Goal: Information Seeking & Learning: Find specific page/section

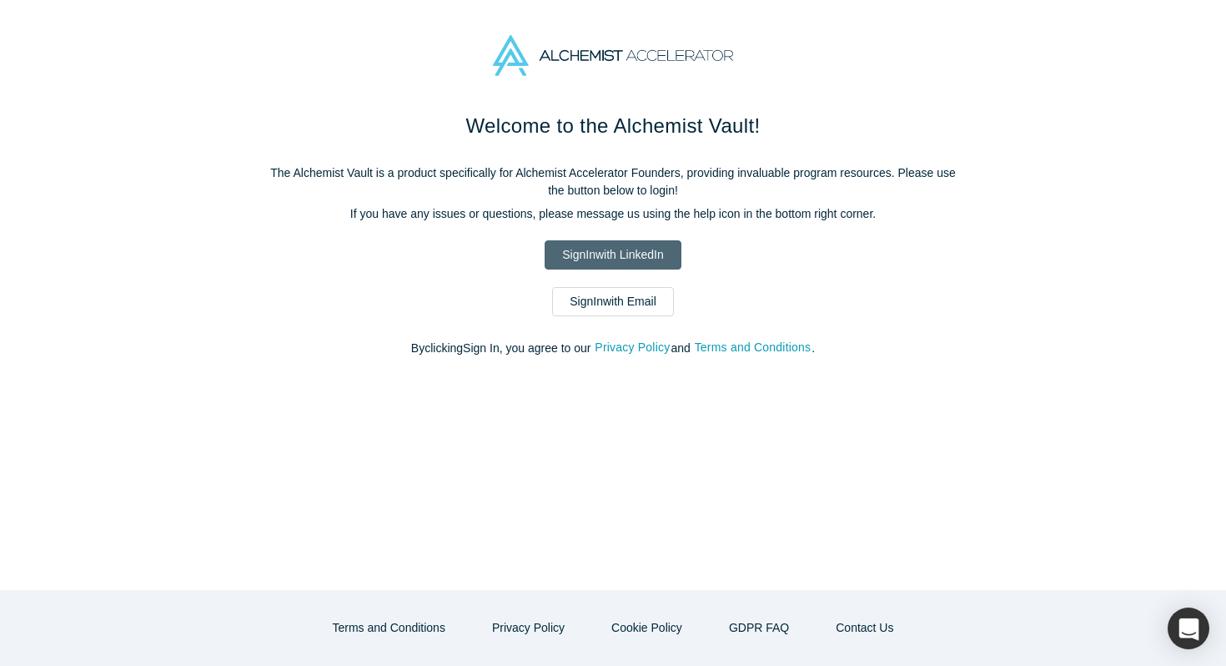
click at [657, 249] on link "Sign In with LinkedIn" at bounding box center [613, 254] width 136 height 29
click at [642, 294] on link "Sign In with Email" at bounding box center [613, 301] width 122 height 29
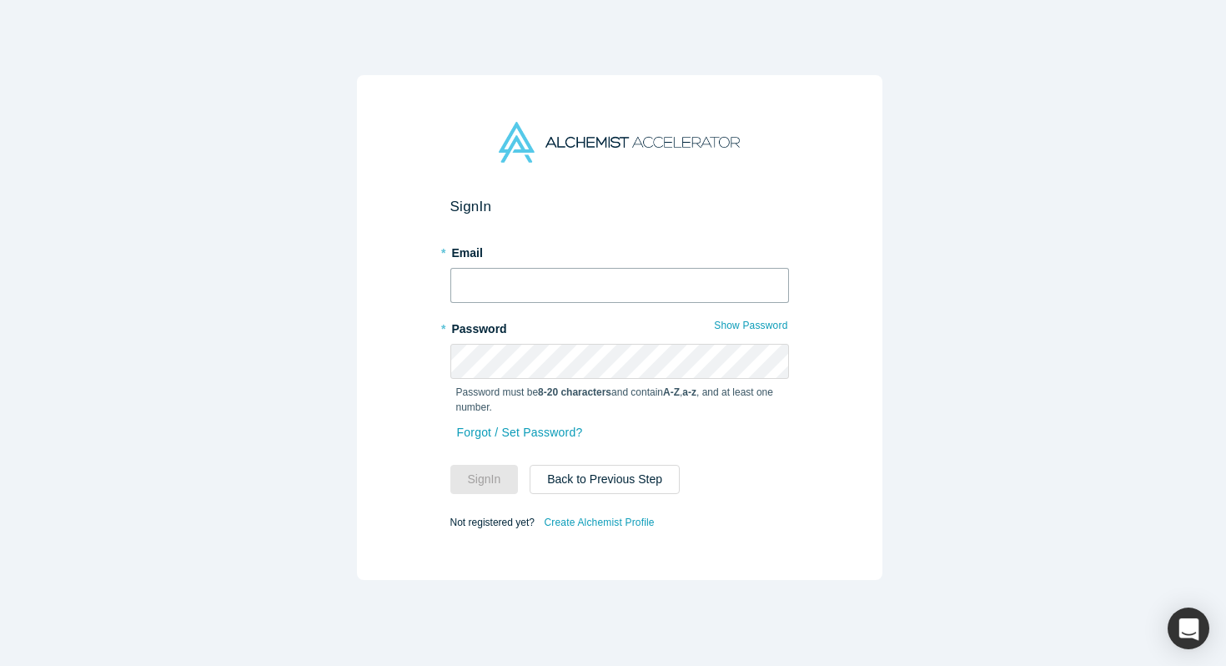
click at [628, 290] on input "text" at bounding box center [620, 285] width 339 height 35
type input "alex@relayto.com"
click at [479, 466] on button "Sign In" at bounding box center [485, 479] width 68 height 29
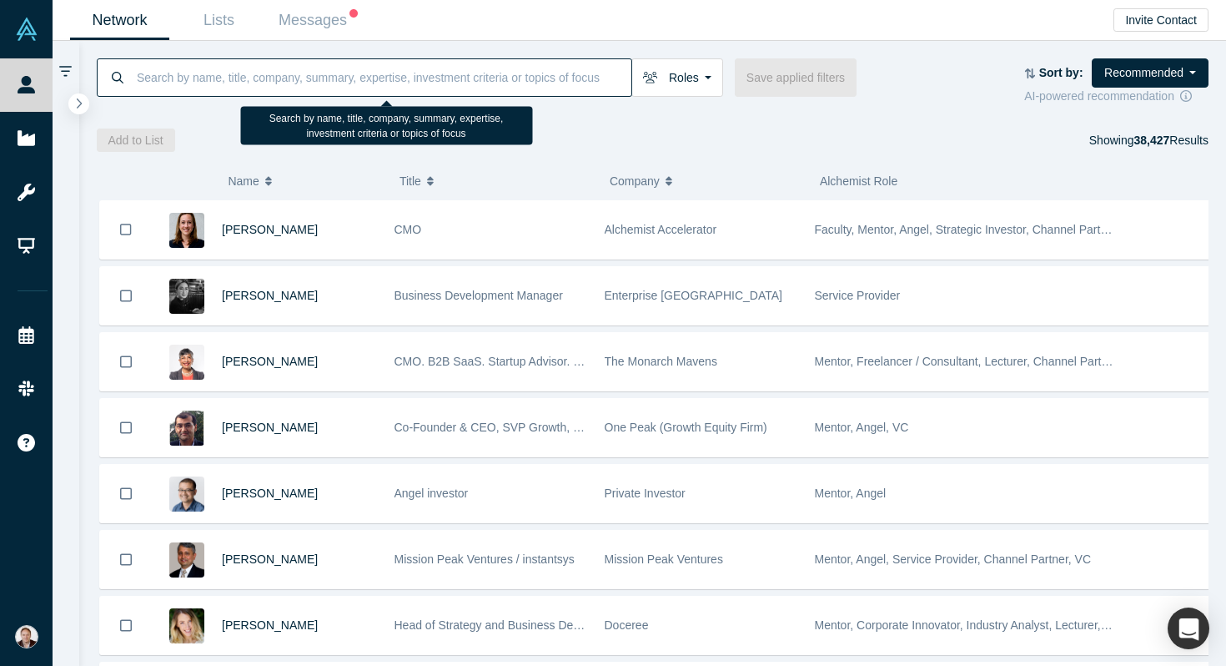
click at [376, 83] on input at bounding box center [383, 77] width 496 height 39
paste input "Dominique Levin"
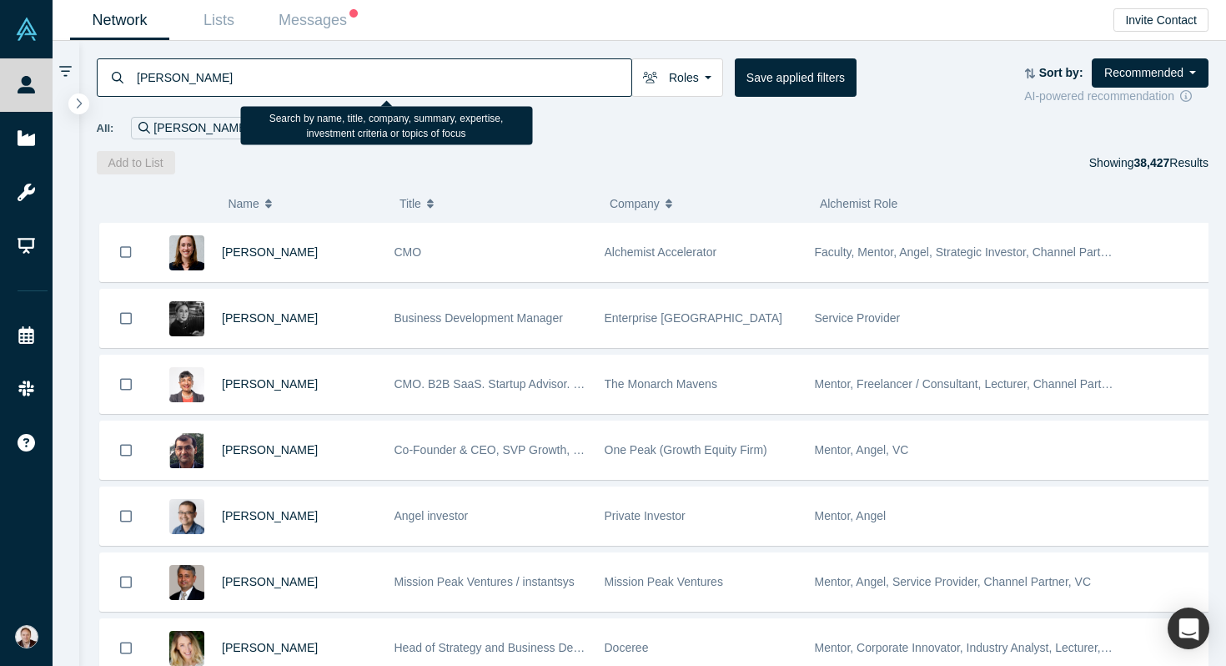
type input "Dominique Levin"
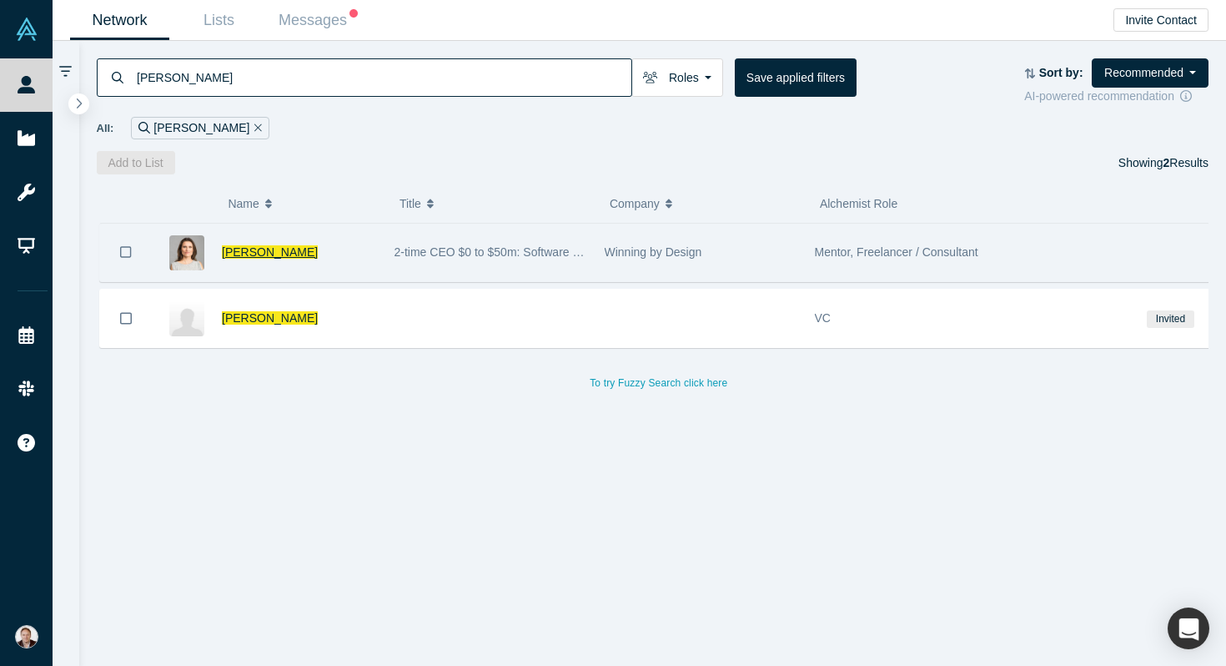
click at [277, 253] on span "Dominique Levin" at bounding box center [270, 251] width 96 height 13
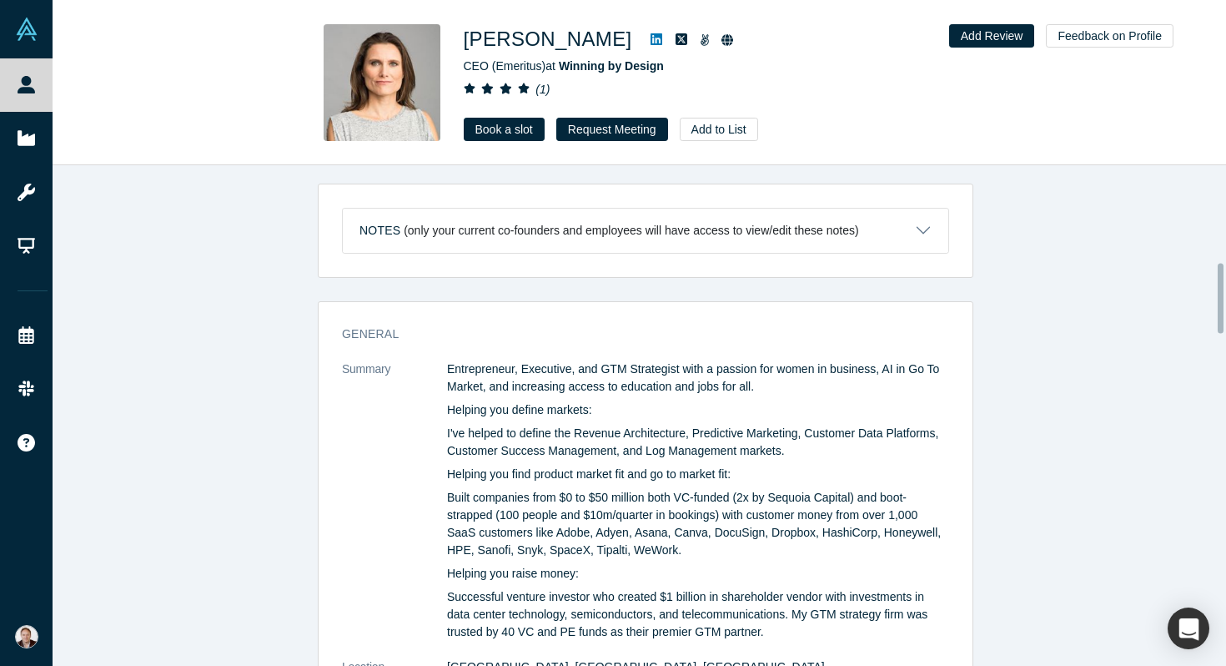
scroll to position [696, 0]
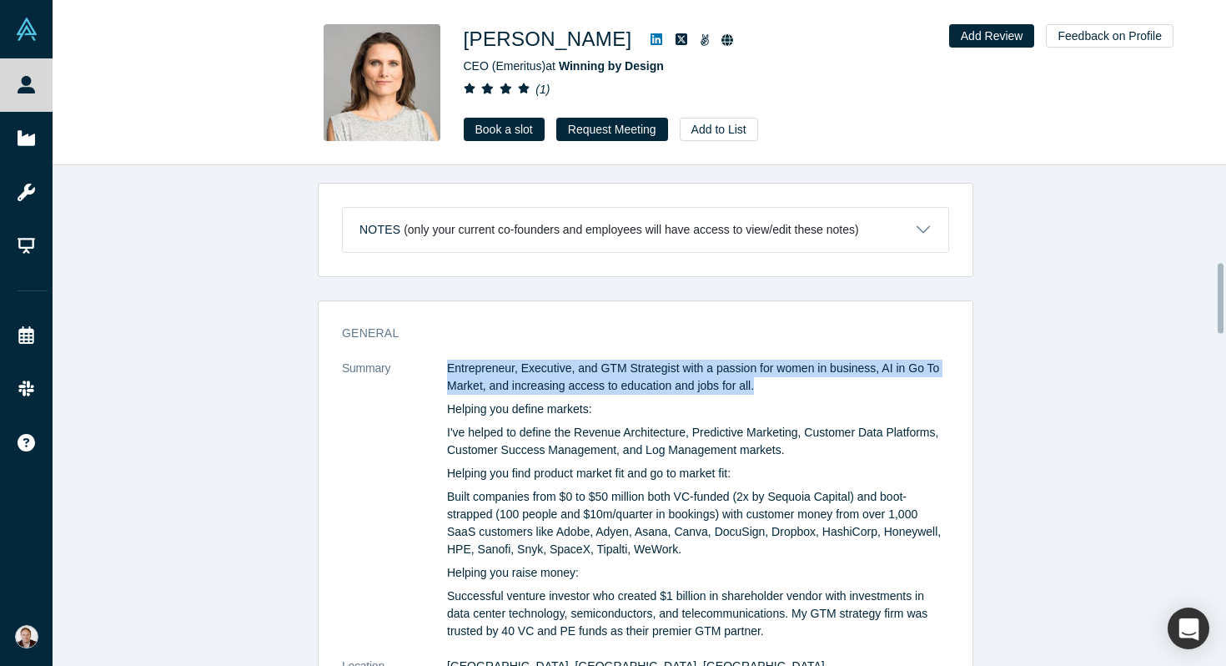
drag, startPoint x: 463, startPoint y: 375, endPoint x: 830, endPoint y: 385, distance: 367.3
click at [830, 385] on dl "Summary Entrepreneur, Executive, and GTM Strategist with a passion for women in…" at bounding box center [645, 623] width 607 height 526
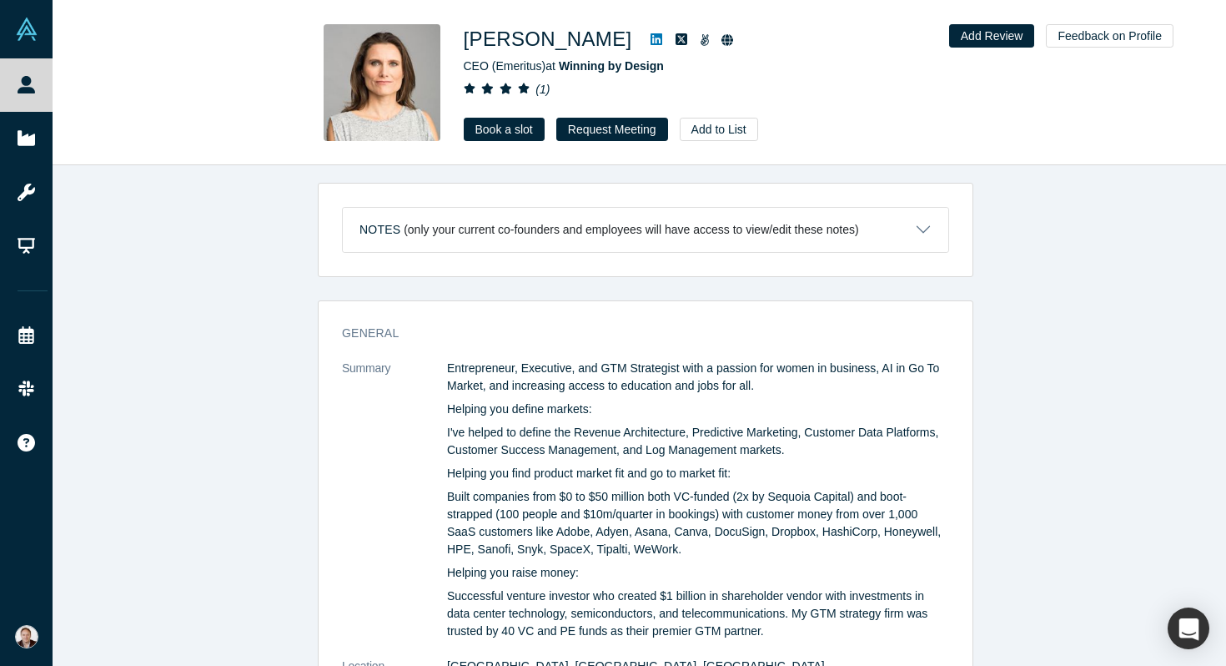
click at [826, 415] on p "Helping you define markets:" at bounding box center [698, 409] width 502 height 18
click at [399, 394] on dl "Summary Entrepreneur, Executive, and GTM Strategist with a passion for women in…" at bounding box center [645, 623] width 607 height 526
drag, startPoint x: 472, startPoint y: 430, endPoint x: 854, endPoint y: 431, distance: 382.1
click at [843, 431] on p "I've helped to define the Revenue Architecture, Predictive Marketing, Customer …" at bounding box center [698, 441] width 502 height 35
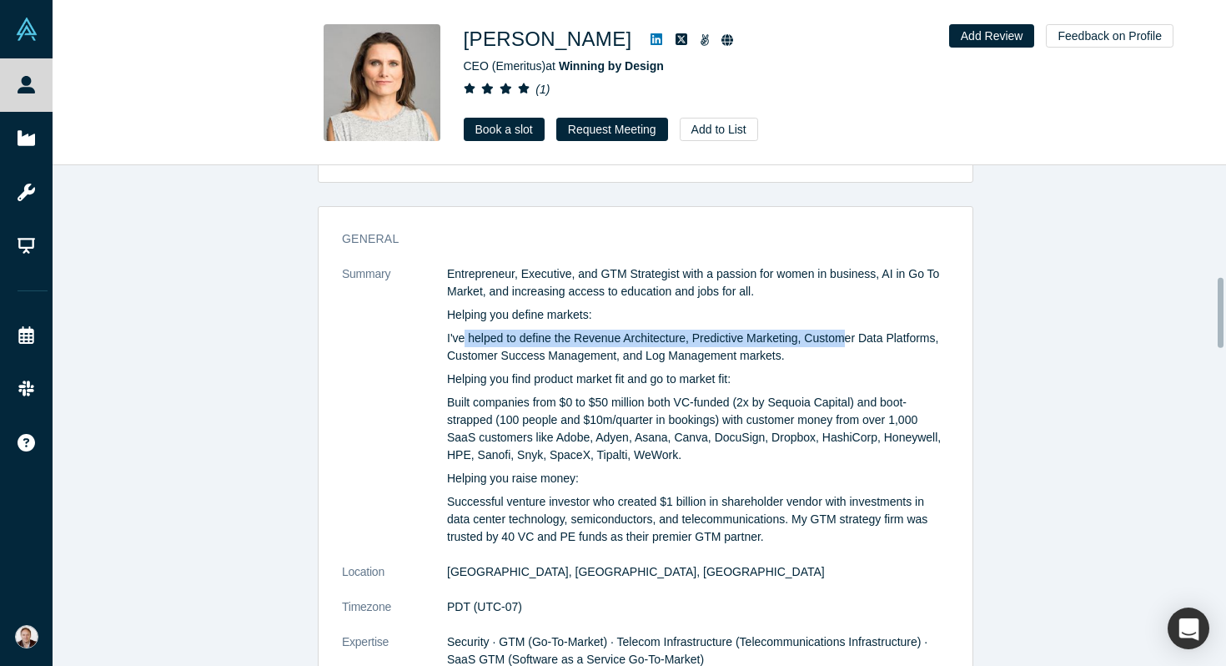
scroll to position [799, 0]
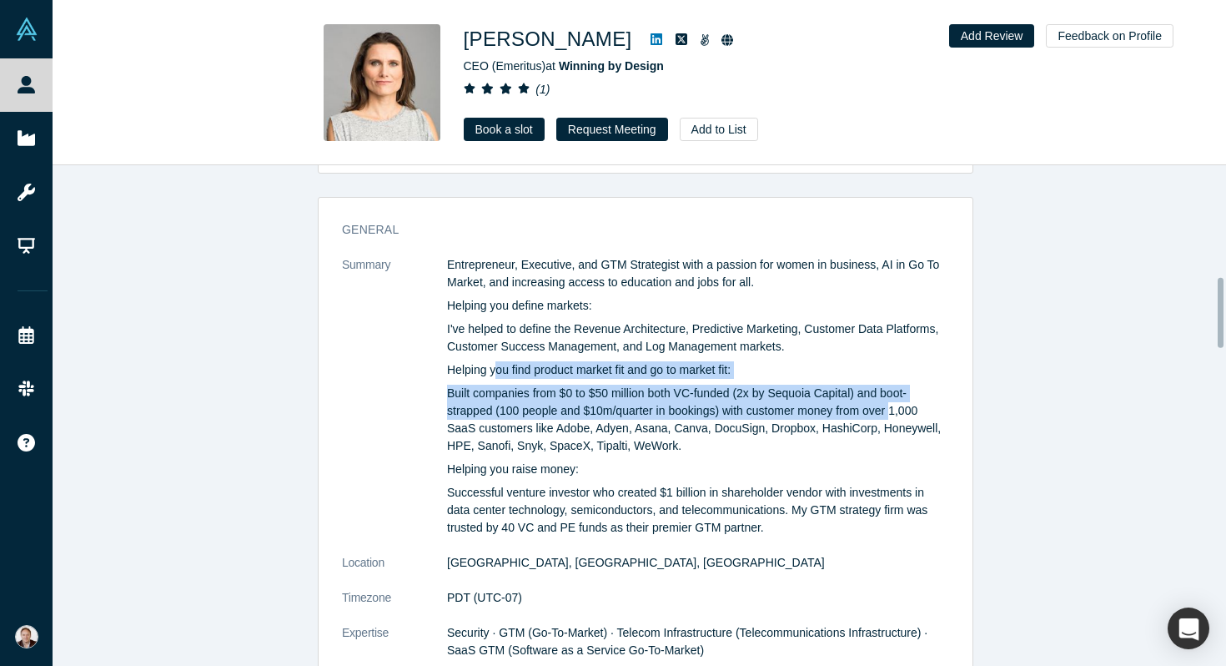
drag, startPoint x: 888, startPoint y: 411, endPoint x: 491, endPoint y: 372, distance: 398.2
click at [491, 372] on div "Entrepreneur, Executive, and GTM Strategist with a passion for women in busines…" at bounding box center [698, 396] width 502 height 280
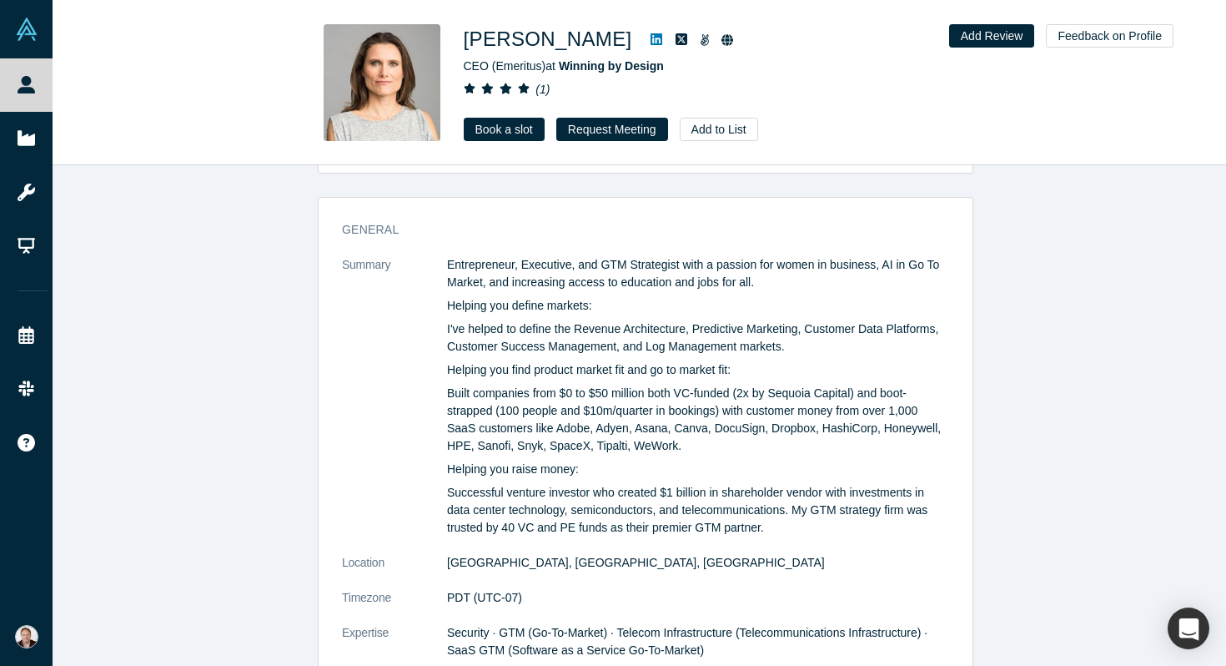
click at [495, 411] on p "Built companies from $0 to $50 million both VC-funded (2x by Sequoia Capital) a…" at bounding box center [698, 420] width 502 height 70
drag, startPoint x: 441, startPoint y: 393, endPoint x: 897, endPoint y: 397, distance: 456.4
click at [895, 398] on p "Built companies from $0 to $50 million both VC-funded (2x by Sequoia Capital) a…" at bounding box center [698, 420] width 502 height 70
drag, startPoint x: 912, startPoint y: 396, endPoint x: 474, endPoint y: 390, distance: 438.1
click at [474, 390] on p "Built companies from $0 to $50 million both VC-funded (2x by Sequoia Capital) a…" at bounding box center [698, 420] width 502 height 70
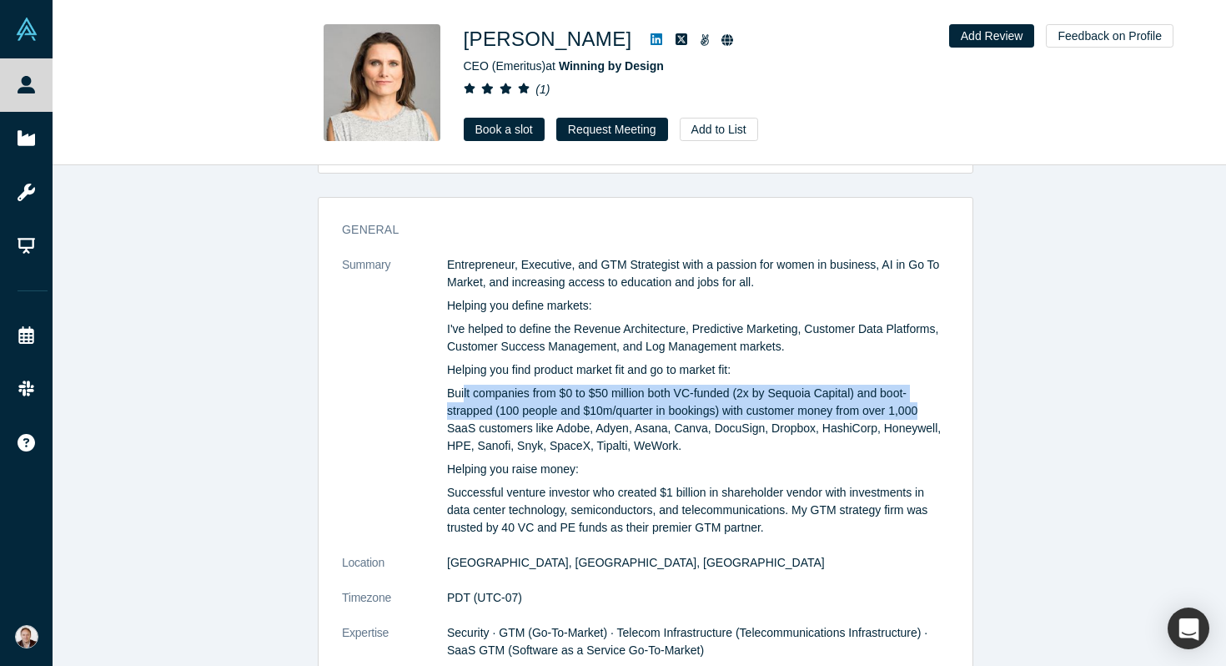
drag, startPoint x: 459, startPoint y: 400, endPoint x: 949, endPoint y: 405, distance: 490.6
click at [949, 405] on div "General Summary Entrepreneur, Executive, and GTM Strategist with a passion for …" at bounding box center [646, 501] width 654 height 584
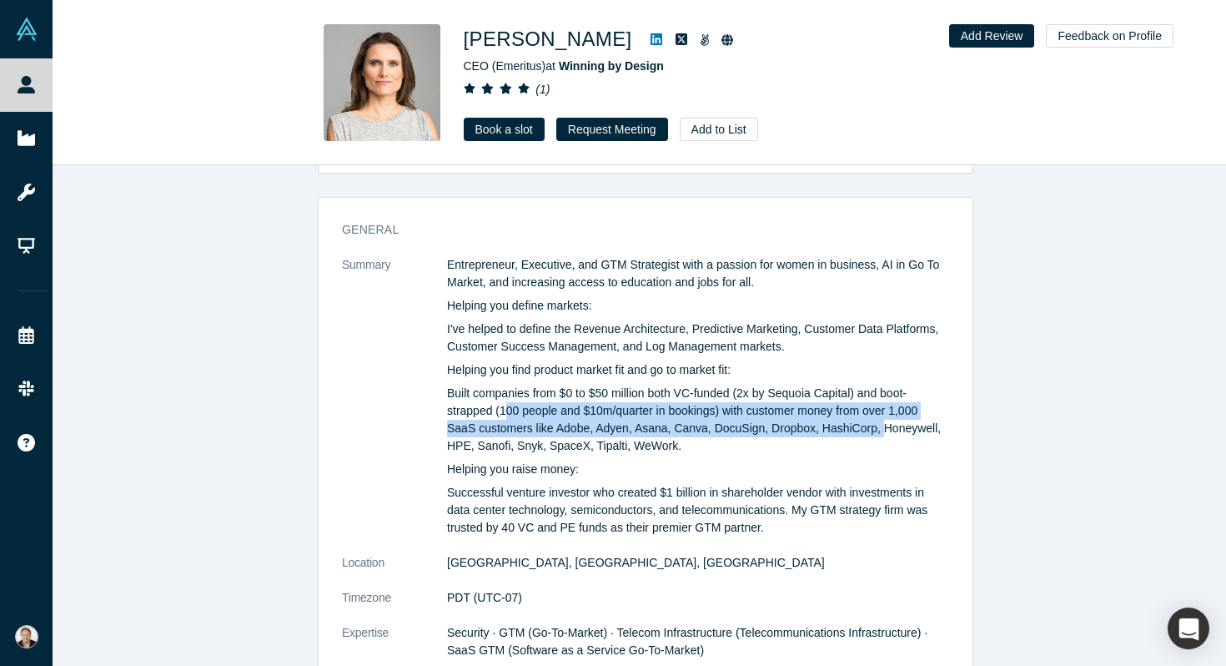
drag, startPoint x: 881, startPoint y: 427, endPoint x: 501, endPoint y: 402, distance: 381.3
click at [501, 402] on p "Built companies from $0 to $50 million both VC-funded (2x by Sequoia Capital) a…" at bounding box center [698, 420] width 502 height 70
click at [651, 39] on icon at bounding box center [657, 39] width 12 height 13
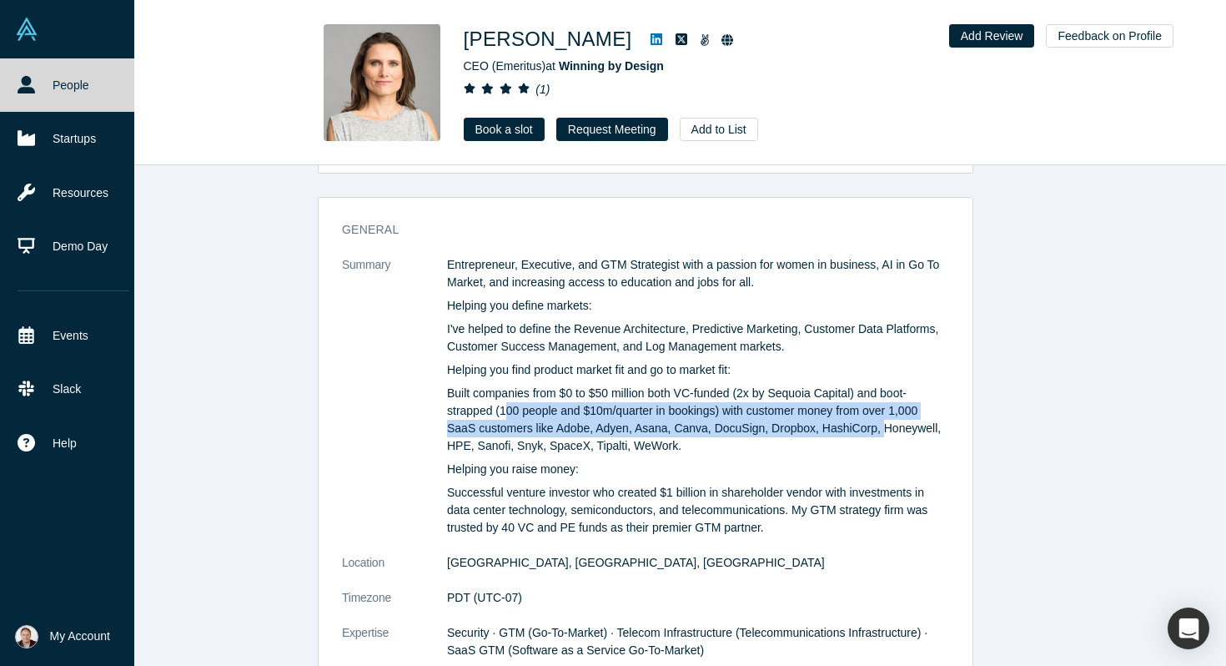
click at [33, 88] on icon at bounding box center [27, 85] width 18 height 18
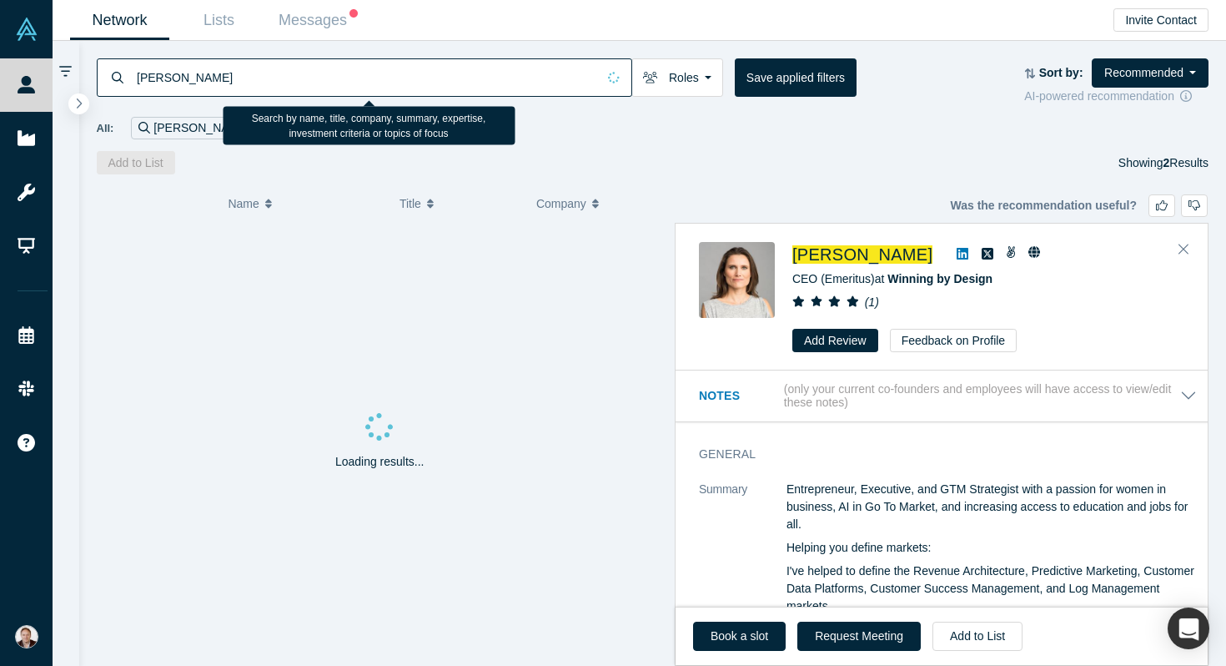
click at [323, 77] on input "Dominique Levin" at bounding box center [365, 77] width 461 height 39
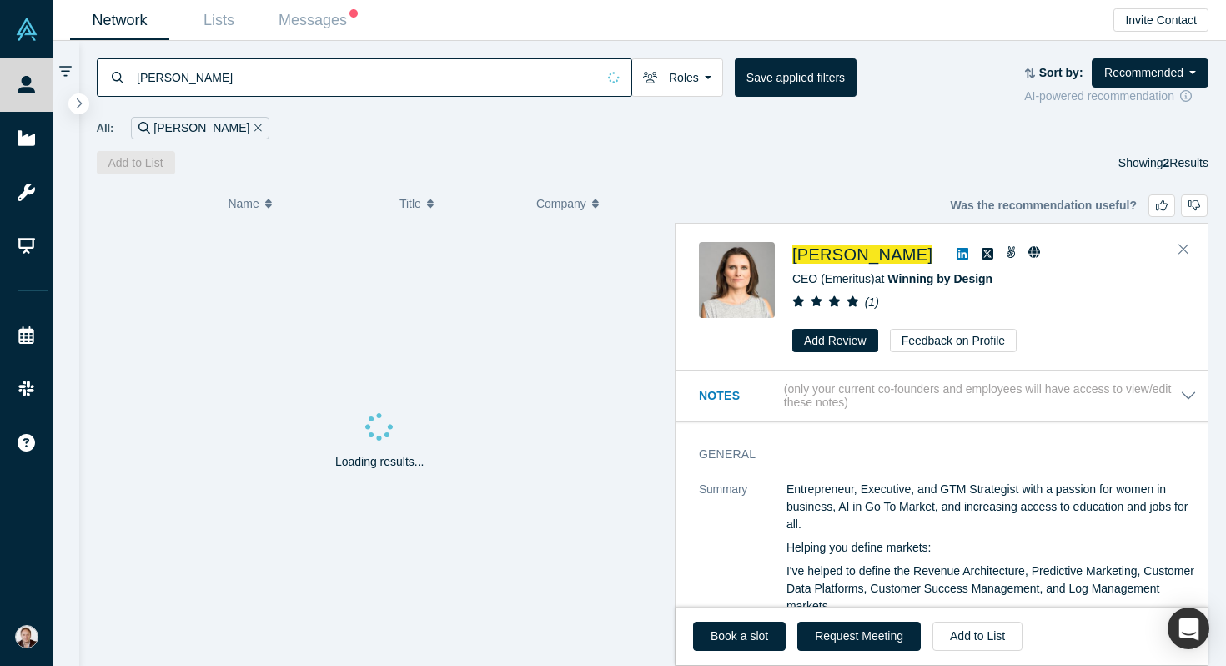
click at [254, 128] on icon "Remove Filter" at bounding box center [258, 127] width 8 height 8
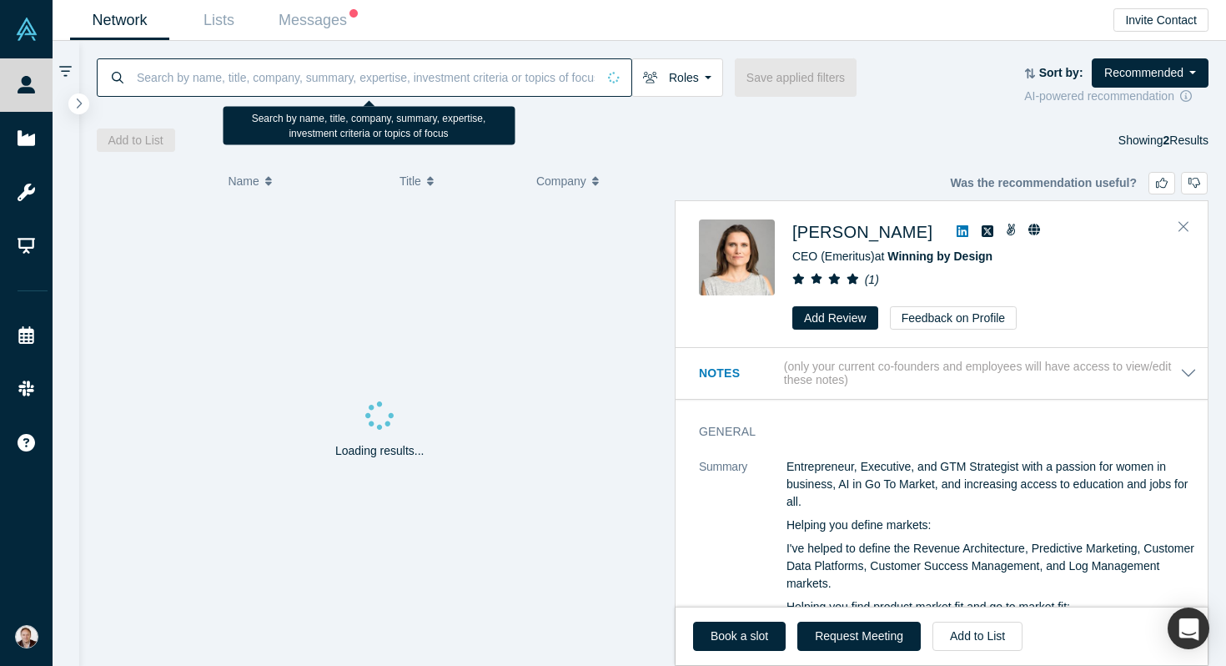
click at [244, 75] on input at bounding box center [365, 77] width 461 height 39
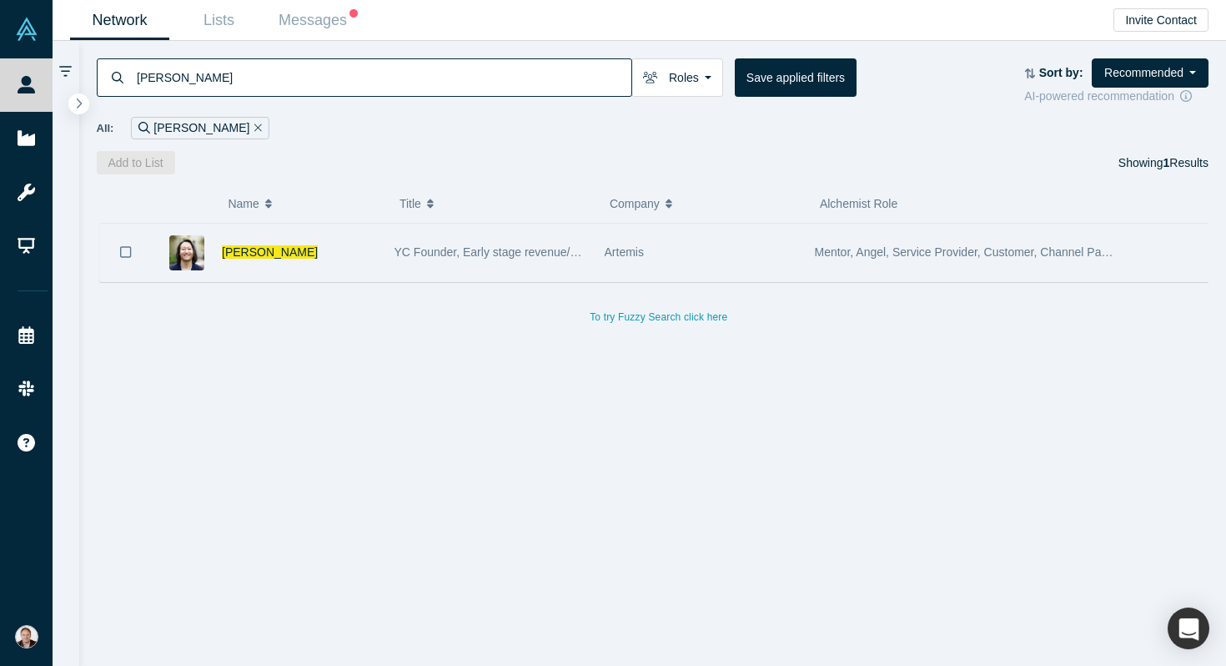
type input "lester lee"
click at [258, 260] on div "Lester Lee" at bounding box center [299, 253] width 155 height 58
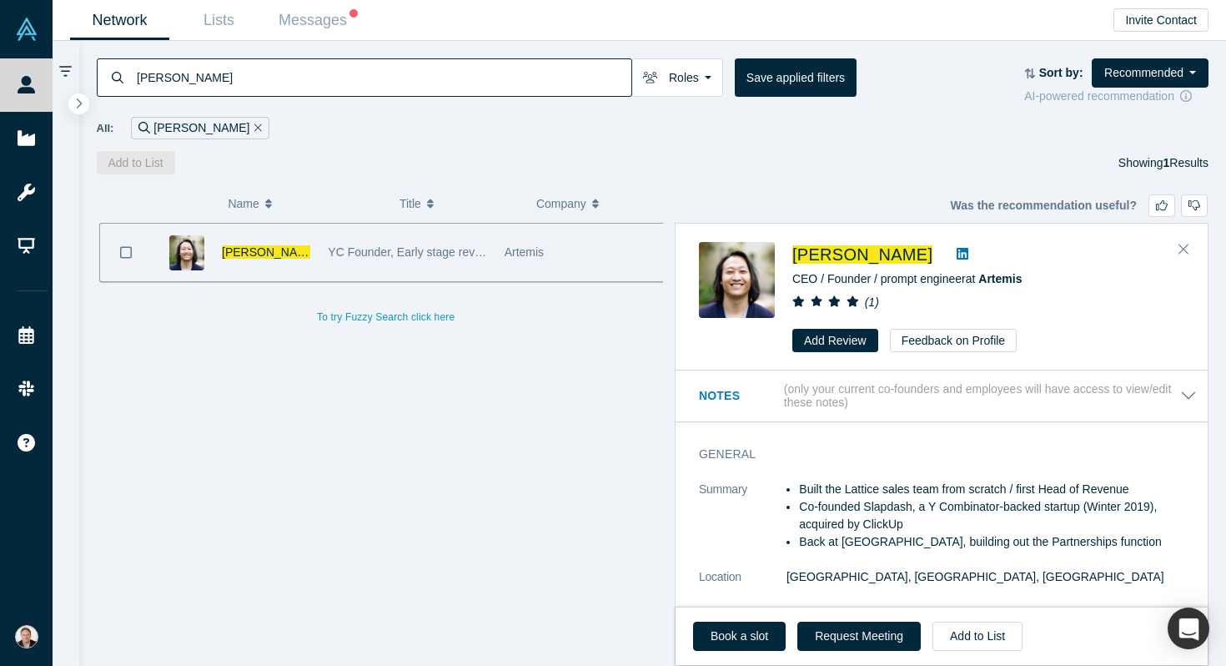
click at [957, 250] on icon at bounding box center [963, 254] width 12 height 12
